Goal: Information Seeking & Learning: Understand process/instructions

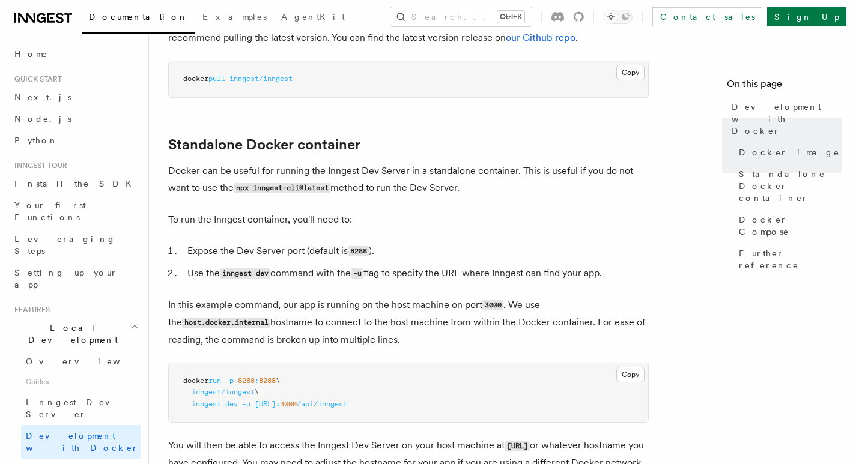
scroll to position [300, 0]
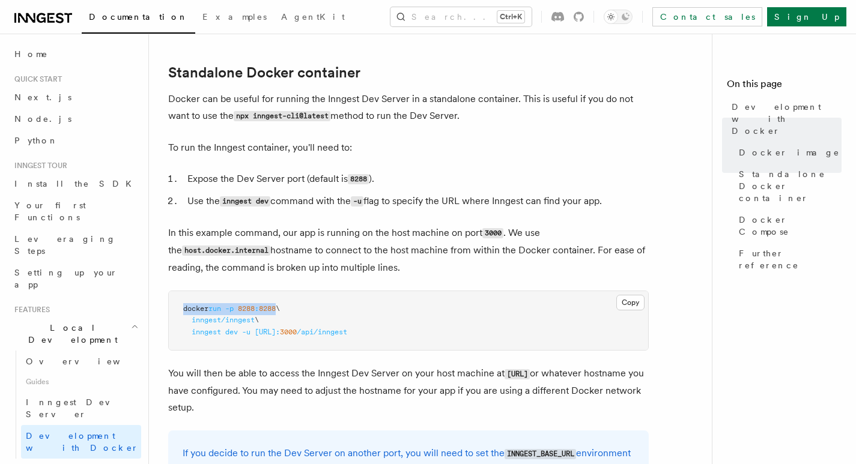
drag, startPoint x: 181, startPoint y: 306, endPoint x: 284, endPoint y: 306, distance: 102.7
click at [284, 306] on pre "docker run -p 8288 : 8288 \ inngest/inngest \ inngest dev -u [URL]: 3000 /api/i…" at bounding box center [408, 320] width 479 height 59
copy span "docker run -p 8288 : 8288"
drag, startPoint x: 191, startPoint y: 321, endPoint x: 255, endPoint y: 322, distance: 64.3
click at [255, 322] on span "inngest/inngest \" at bounding box center [221, 320] width 76 height 8
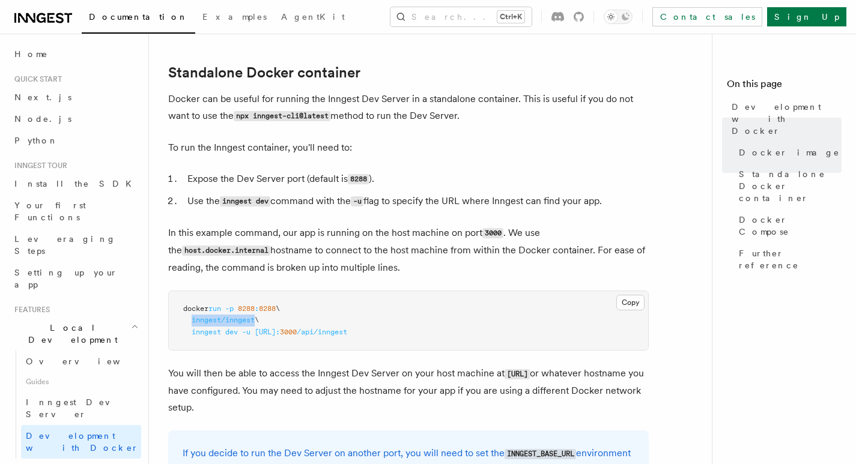
copy span "inngest/inngest"
drag, startPoint x: 192, startPoint y: 333, endPoint x: 455, endPoint y: 329, distance: 263.8
click at [455, 329] on pre "docker run -p 8288 : 8288 \ inngest/inngest \ inngest dev -u [URL]: 3000 /api/i…" at bounding box center [408, 320] width 479 height 59
copy span "inngest dev -u [URL]: 3000 /api/inngest"
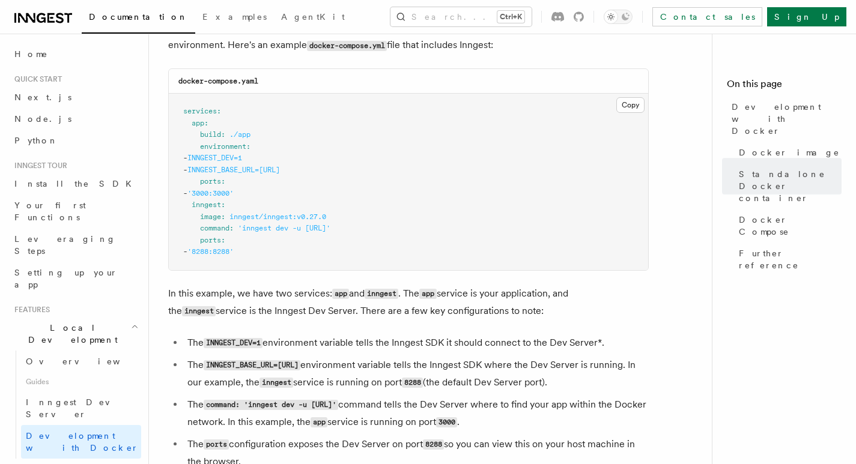
scroll to position [841, 0]
click at [329, 73] on article "Features Local Development Development with Docker Inngest provides a Docker im…" at bounding box center [435, 68] width 534 height 1712
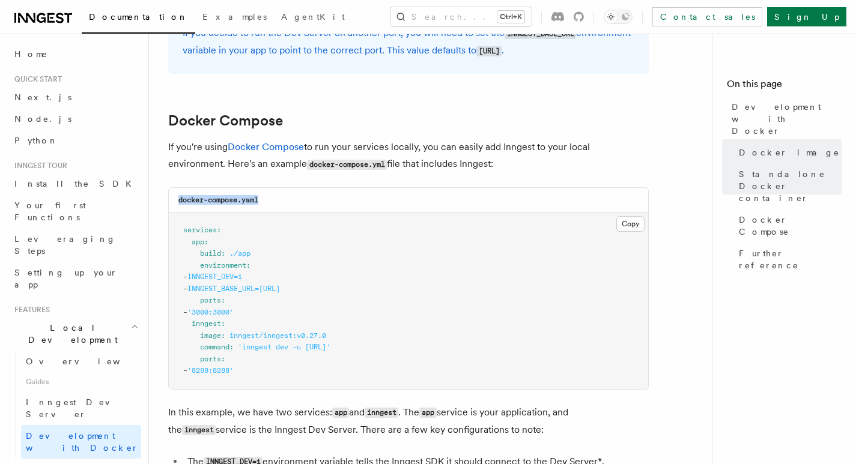
drag, startPoint x: 177, startPoint y: 200, endPoint x: 297, endPoint y: 207, distance: 120.9
click at [297, 207] on div "docker-compose.yaml" at bounding box center [408, 200] width 479 height 25
copy code "docker-compose.yaml"
click at [621, 221] on button "Copy Copied" at bounding box center [630, 224] width 28 height 16
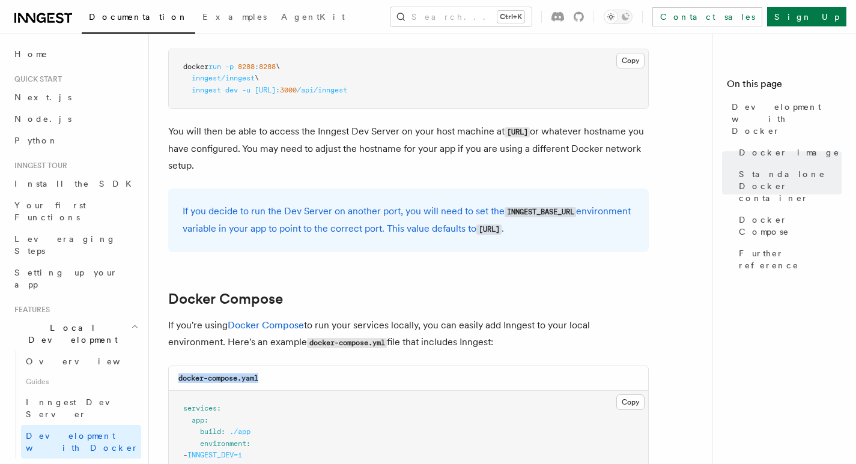
scroll to position [541, 0]
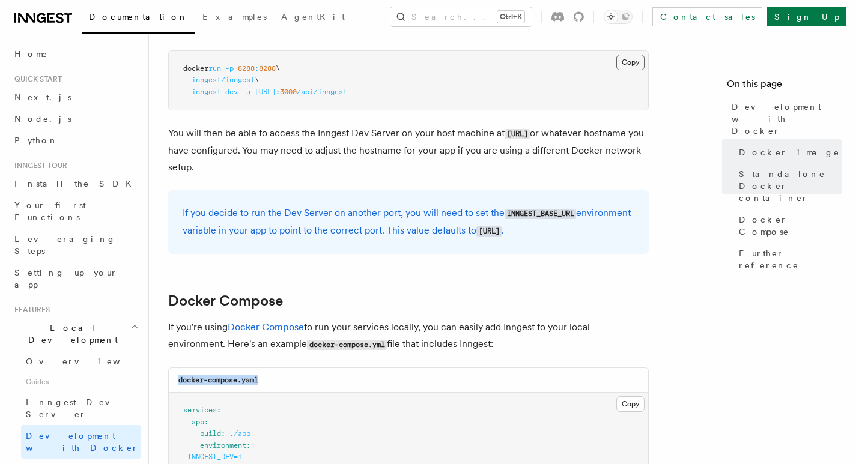
click at [623, 64] on button "Copy Copied" at bounding box center [630, 63] width 28 height 16
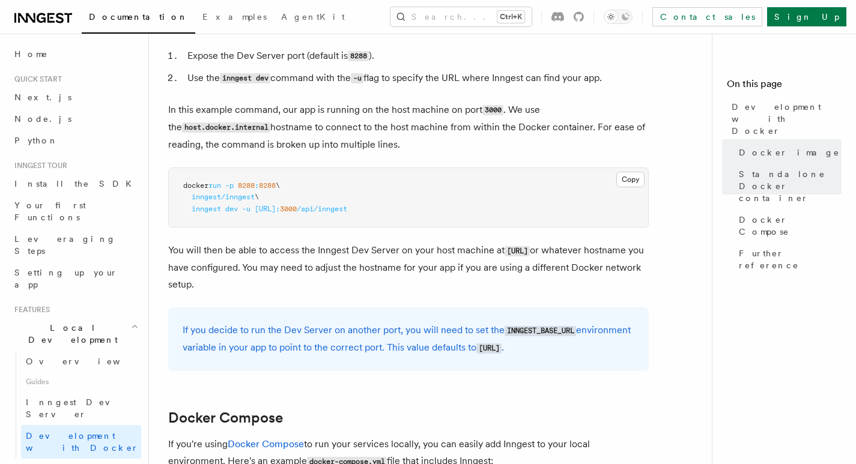
scroll to position [421, 0]
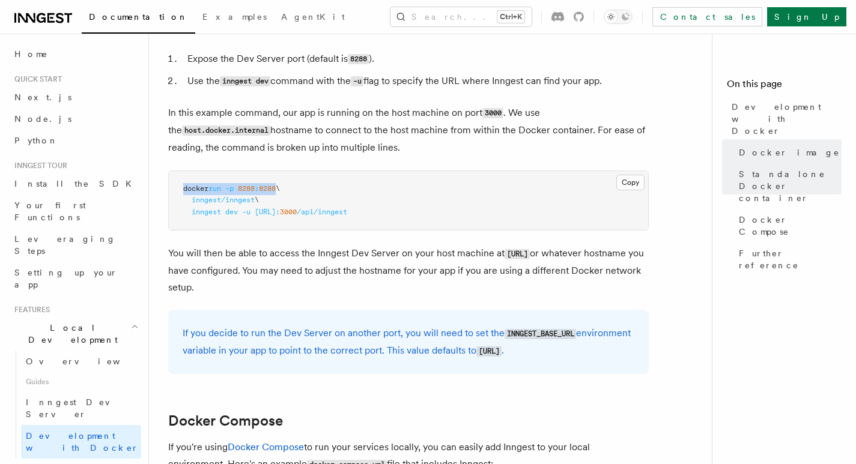
copy span "docker run -p 8288 : 8288"
drag, startPoint x: 177, startPoint y: 190, endPoint x: 284, endPoint y: 189, distance: 107.0
click at [284, 189] on pre "docker run -p 8288 : 8288 \ inngest/inngest \ inngest dev -u [URL]: 3000 /api/i…" at bounding box center [408, 200] width 479 height 59
drag, startPoint x: 190, startPoint y: 202, endPoint x: 260, endPoint y: 199, distance: 69.2
click at [259, 199] on span "inngest/inngest \" at bounding box center [221, 200] width 76 height 8
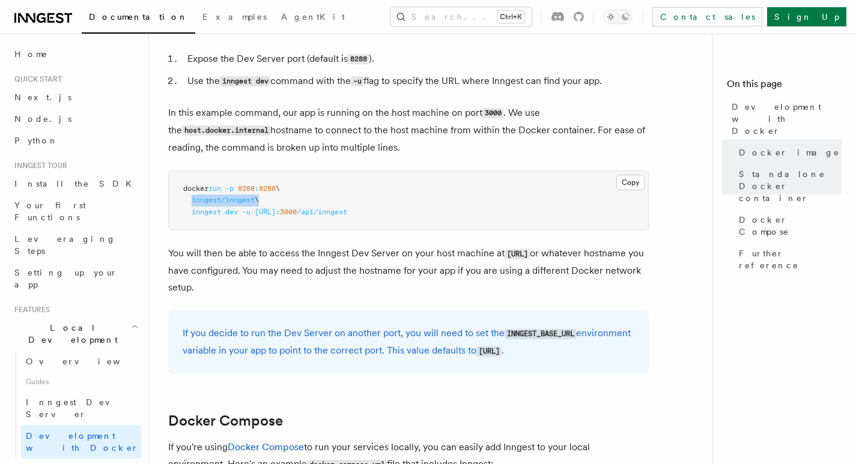
copy span "inngest/inngest"
drag, startPoint x: 191, startPoint y: 208, endPoint x: 452, endPoint y: 209, distance: 261.4
click at [452, 209] on pre "docker run -p 8288 : 8288 \ inngest/inngest \ inngest dev -u [URL]: 3000 /api/i…" at bounding box center [408, 200] width 479 height 59
copy span "inngest dev -u [URL]: 3000 /api/inngest"
